Goal: Navigation & Orientation: Find specific page/section

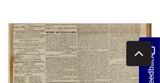
scroll to position [508, 0]
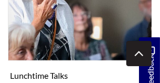
scroll to position [363, 0]
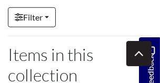
scroll to position [290, 0]
